Goal: Task Accomplishment & Management: Use online tool/utility

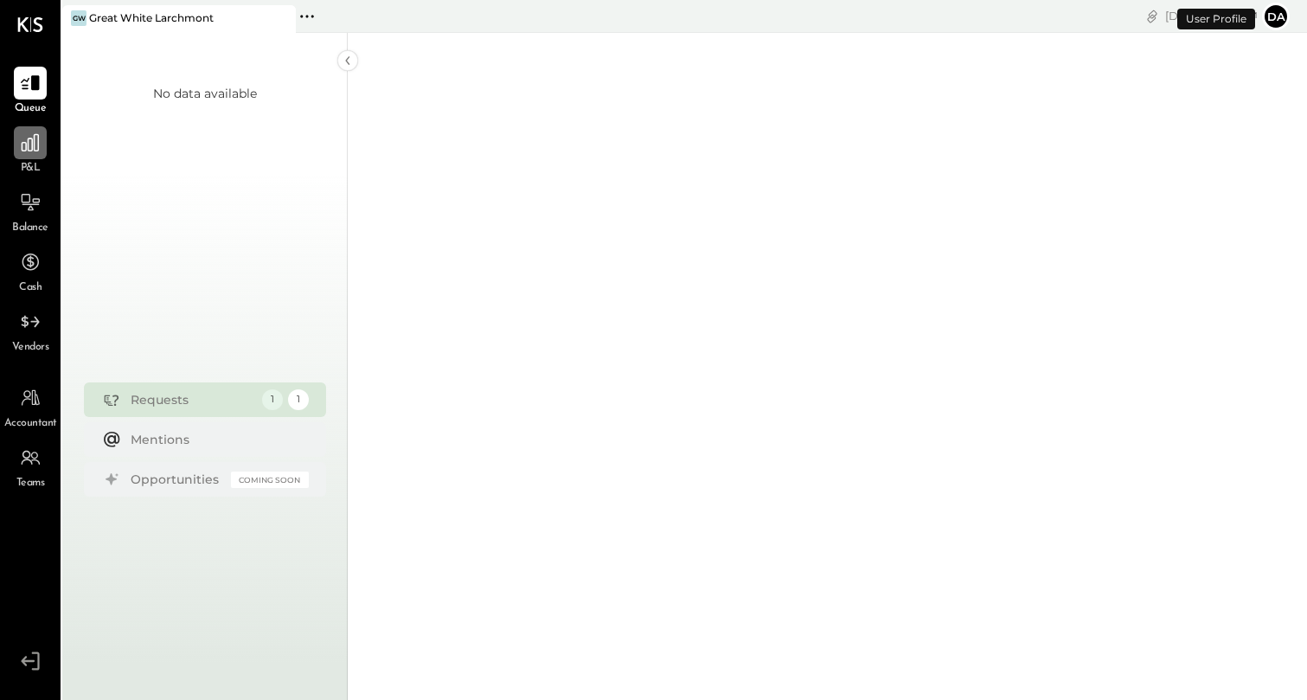
click at [27, 151] on icon at bounding box center [30, 142] width 22 height 22
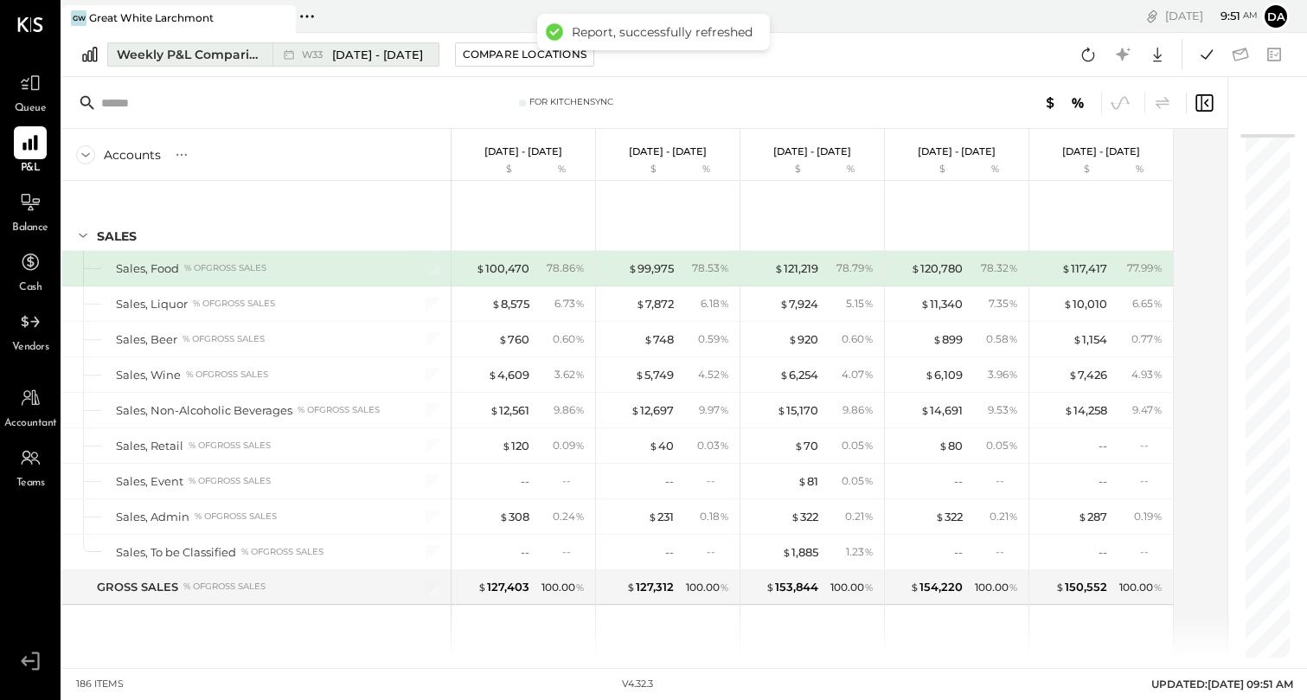
click at [372, 56] on span "[DATE] - [DATE]" at bounding box center [377, 55] width 91 height 16
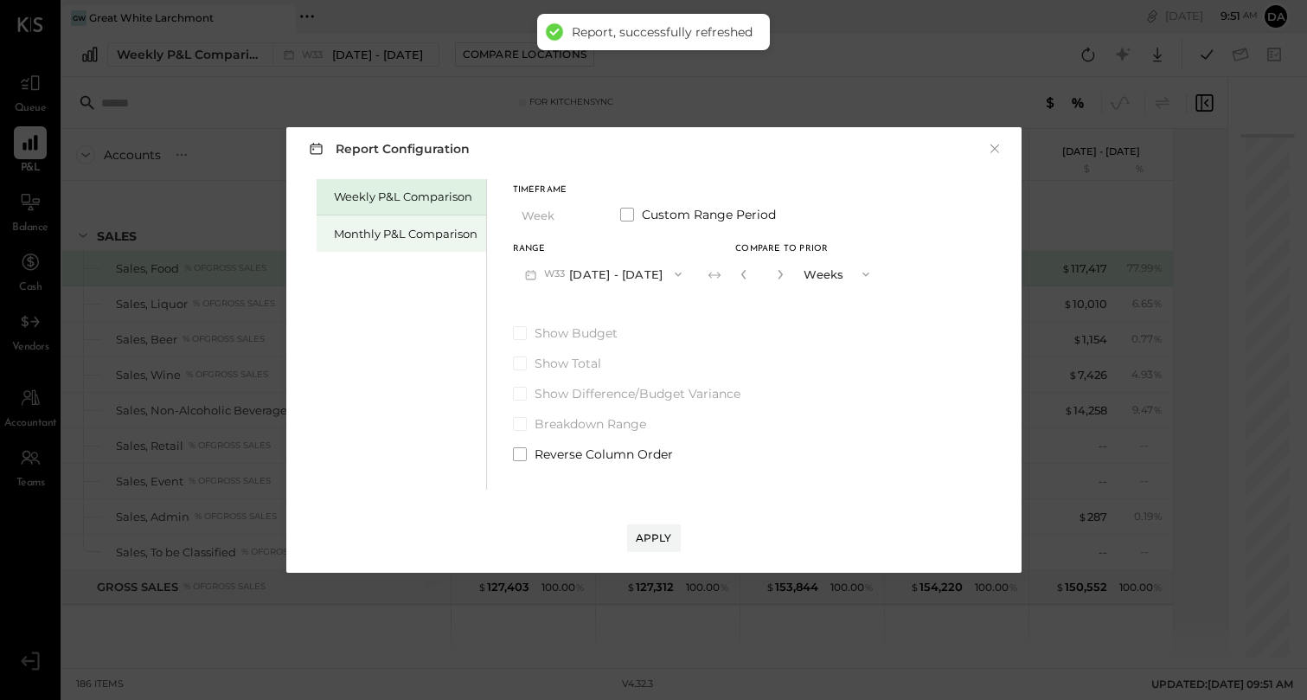
click at [387, 227] on div "Monthly P&L Comparison" at bounding box center [406, 234] width 144 height 16
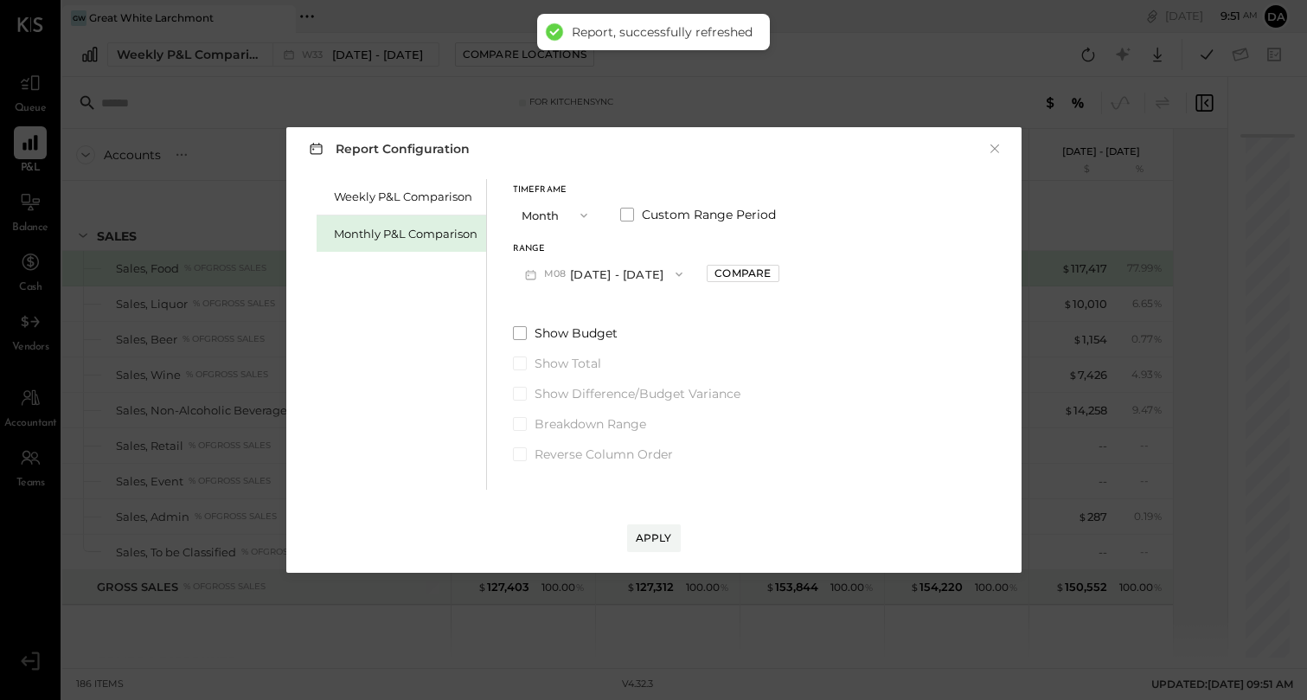
click at [587, 221] on icon "button" at bounding box center [584, 215] width 14 height 14
click at [663, 268] on span "button" at bounding box center [674, 274] width 22 height 14
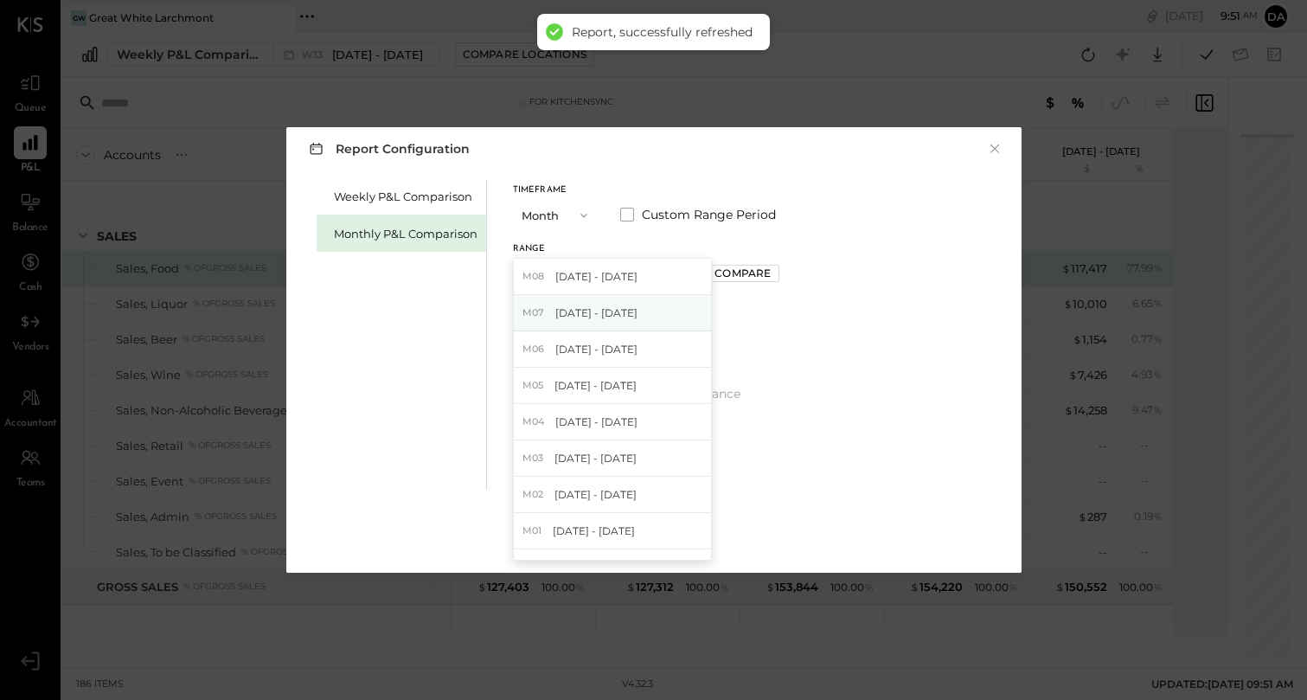
click at [633, 308] on div "M07 [DATE] - [DATE]" at bounding box center [612, 313] width 197 height 36
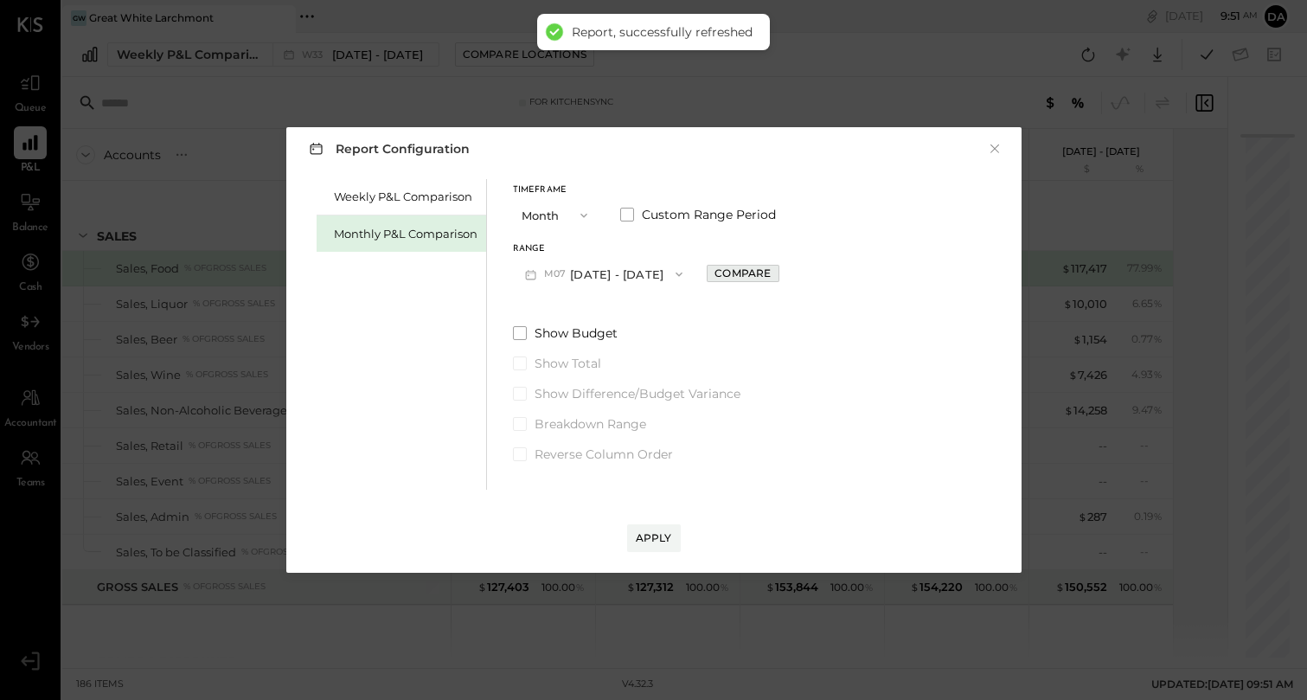
click at [723, 272] on div "Compare" at bounding box center [742, 272] width 56 height 15
click at [776, 274] on icon "button" at bounding box center [781, 274] width 10 height 10
type input "*"
click at [665, 521] on div "Apply" at bounding box center [654, 520] width 700 height 62
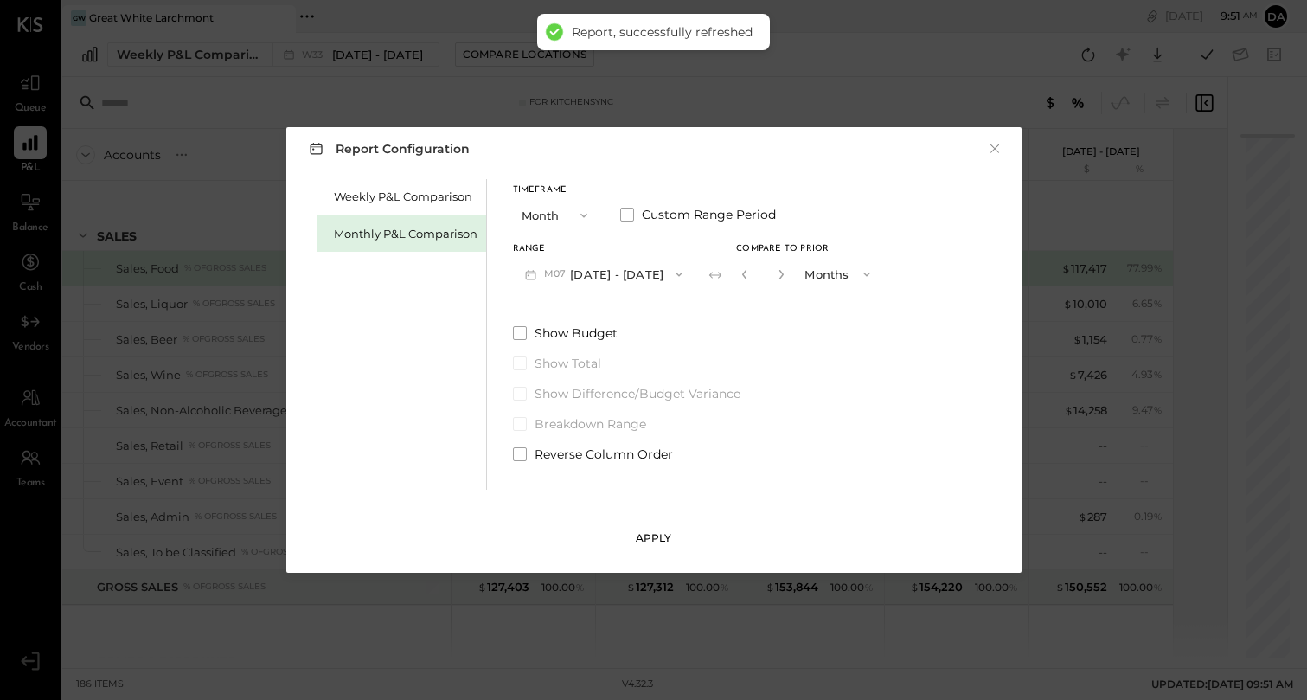
click at [664, 533] on div "Apply" at bounding box center [654, 537] width 36 height 15
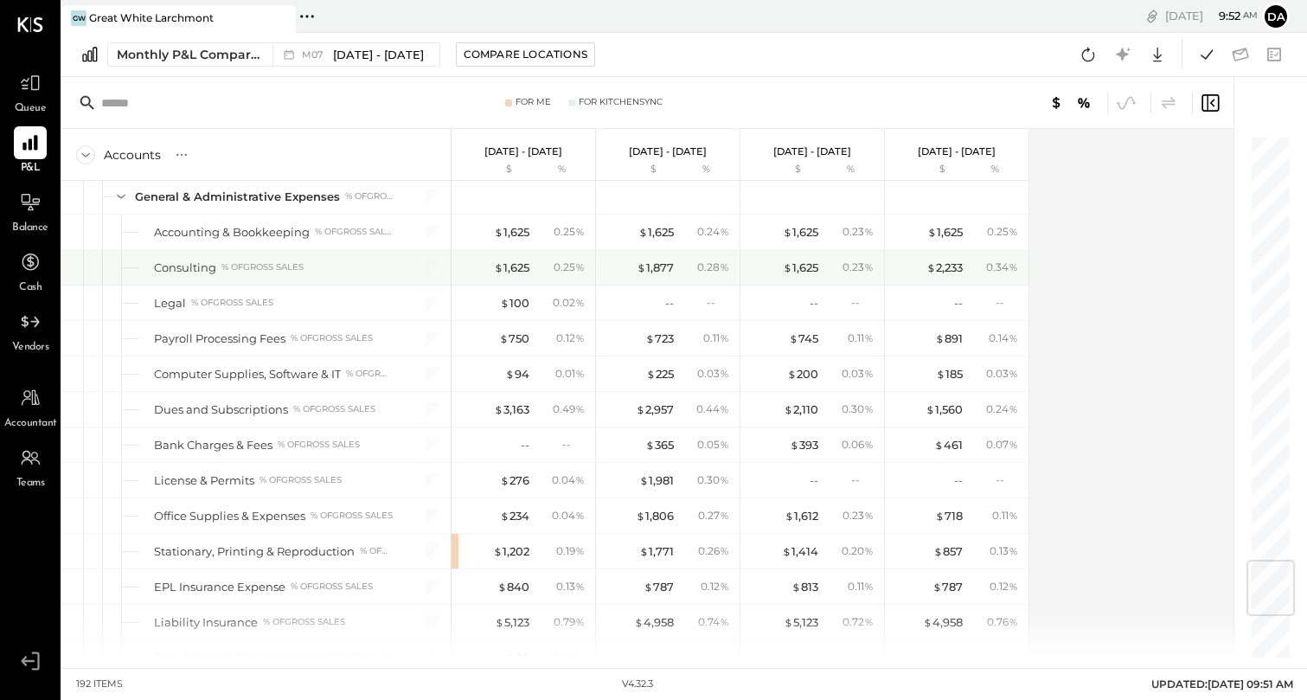
scroll to position [3598, 0]
